Goal: Information Seeking & Learning: Learn about a topic

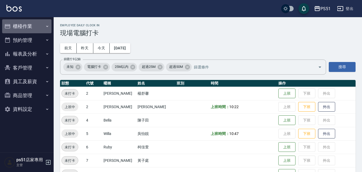
click at [31, 30] on button "櫃檯作業" at bounding box center [26, 26] width 49 height 14
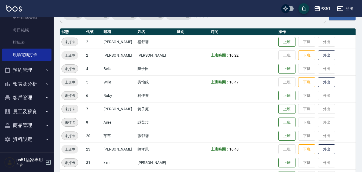
scroll to position [62, 0]
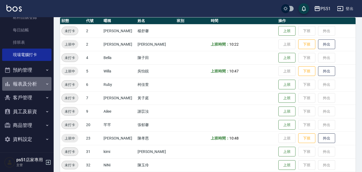
click at [42, 83] on button "報表及分析" at bounding box center [26, 84] width 49 height 14
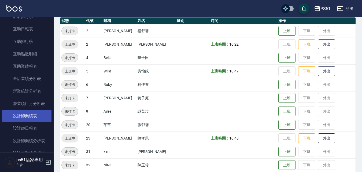
scroll to position [186, 0]
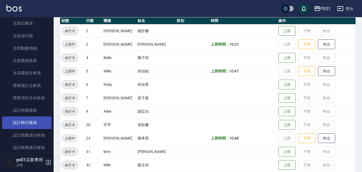
click at [37, 121] on link "設計師日報表" at bounding box center [26, 122] width 49 height 12
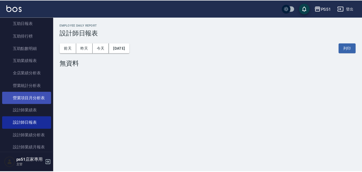
scroll to position [249, 0]
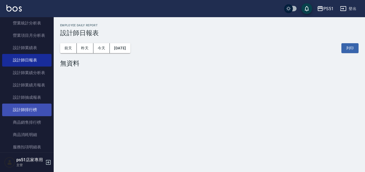
click at [36, 109] on link "設計師排行榜" at bounding box center [26, 109] width 49 height 12
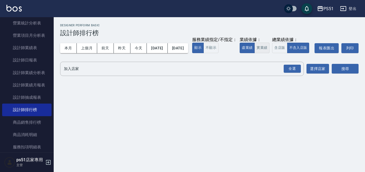
click at [254, 53] on button "實業績" at bounding box center [261, 48] width 15 height 10
click at [295, 73] on div "全選" at bounding box center [291, 69] width 17 height 8
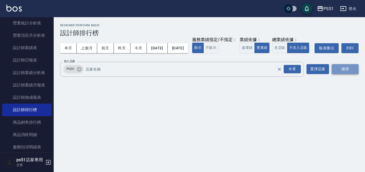
click at [349, 74] on button "搜尋" at bounding box center [344, 69] width 27 height 10
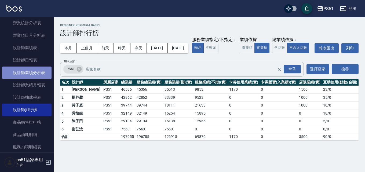
click at [36, 70] on link "設計師業績分析表" at bounding box center [26, 72] width 49 height 12
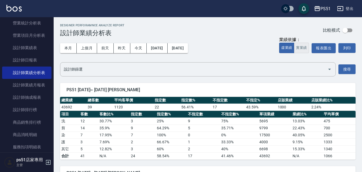
click at [303, 48] on button "實業績" at bounding box center [301, 48] width 15 height 10
click at [91, 48] on button "上個月" at bounding box center [87, 48] width 20 height 10
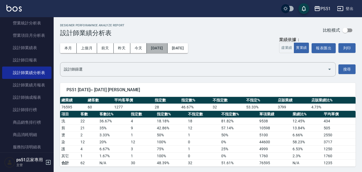
click at [162, 47] on button "[DATE]" at bounding box center [157, 48] width 21 height 10
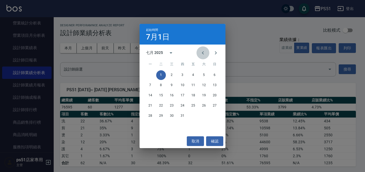
click at [201, 55] on icon "Previous month" at bounding box center [202, 53] width 6 height 6
click at [211, 74] on button "1" at bounding box center [215, 75] width 10 height 10
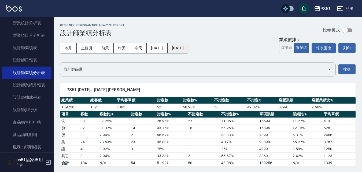
click at [188, 47] on button "[DATE]" at bounding box center [178, 48] width 20 height 10
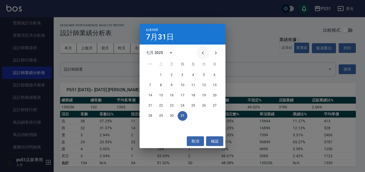
click at [205, 56] on icon "Previous month" at bounding box center [202, 53] width 6 height 6
click at [149, 124] on button "30" at bounding box center [150, 126] width 10 height 10
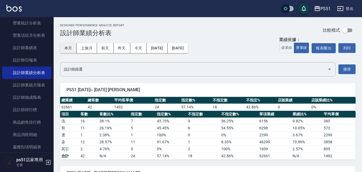
click at [72, 49] on button "本月" at bounding box center [68, 48] width 17 height 10
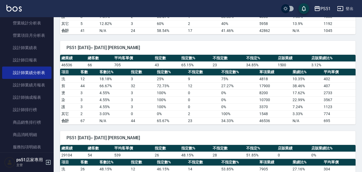
scroll to position [188, 0]
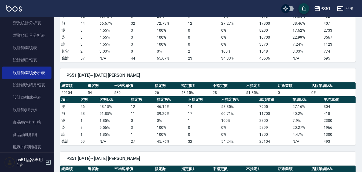
click at [362, 83] on div "PS51 [DATE] - [DATE] 設計師業績分析表 列印時間： [DATE][PHONE_NUMBER]:08 Designer Perforamnc…" at bounding box center [208, 112] width 308 height 564
drag, startPoint x: 362, startPoint y: 84, endPoint x: 361, endPoint y: 75, distance: 9.4
click at [361, 75] on div "PS51 [DATE] - [DATE] 設計師業績分析表 列印時間： [DATE][PHONE_NUMBER]:08 Designer Perforamnc…" at bounding box center [208, 112] width 308 height 564
click at [350, 60] on td "695" at bounding box center [338, 58] width 33 height 7
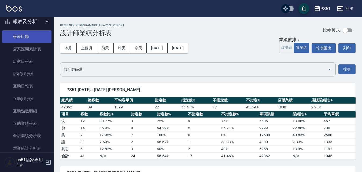
scroll to position [0, 0]
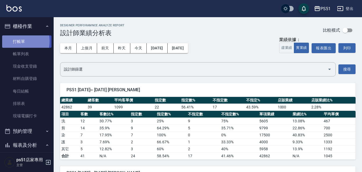
click at [14, 41] on link "打帳單" at bounding box center [26, 41] width 49 height 12
